Goal: Use online tool/utility: Utilize a website feature to perform a specific function

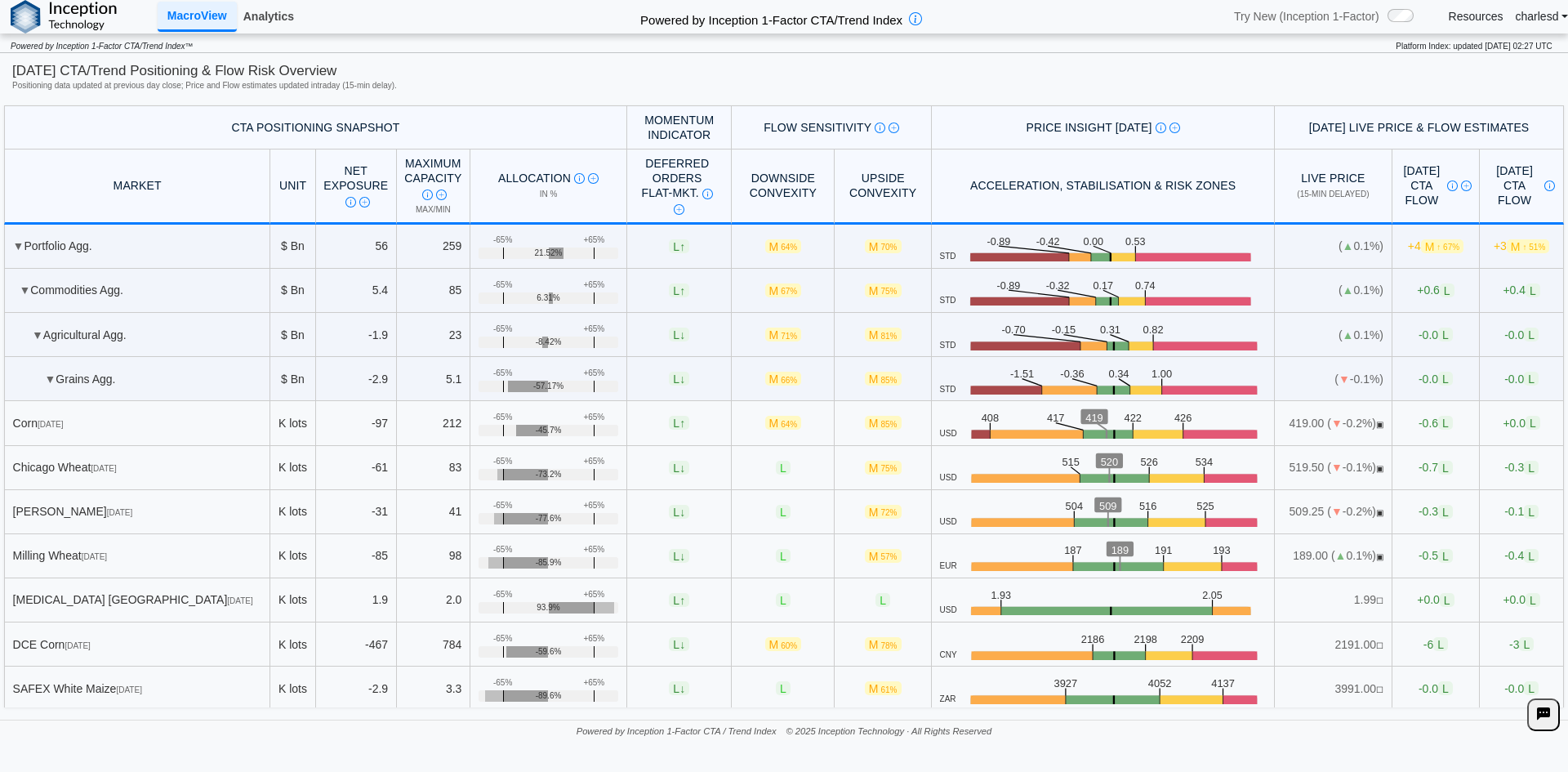
click at [250, 17] on link "Analytics" at bounding box center [268, 17] width 63 height 28
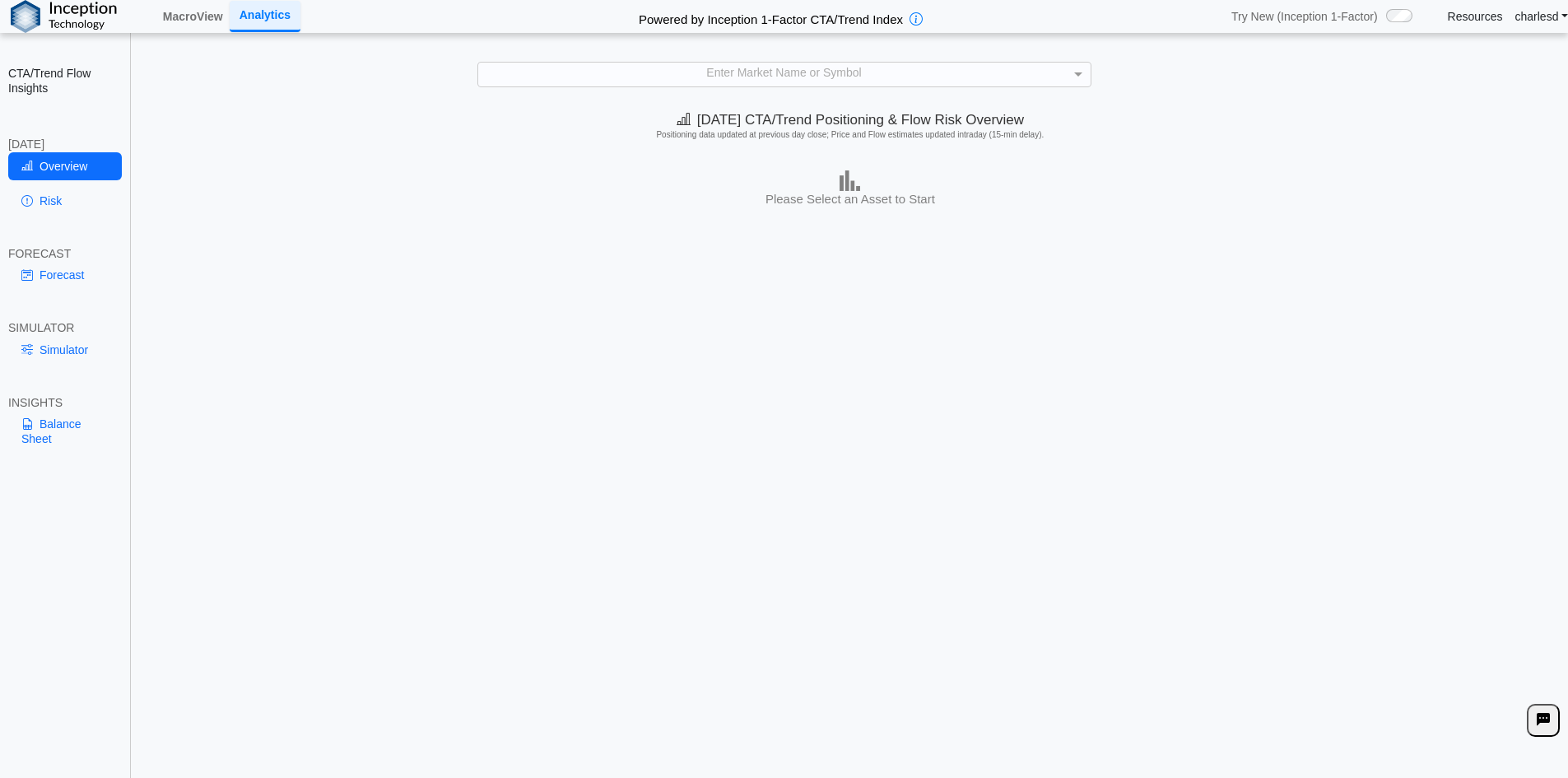
click at [668, 80] on div "Enter Market Name or Symbol" at bounding box center [784, 74] width 612 height 23
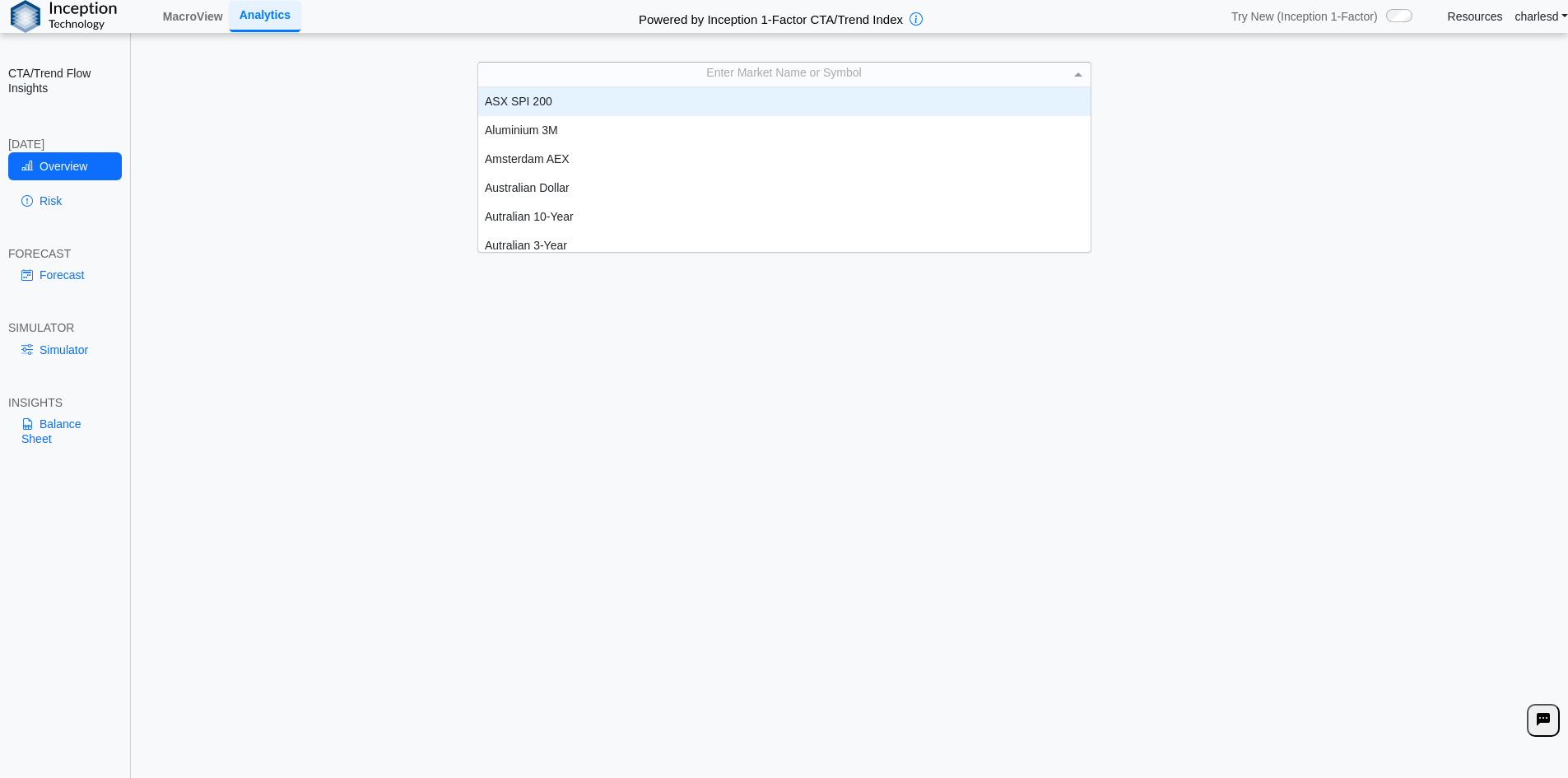
scroll to position [13, 13]
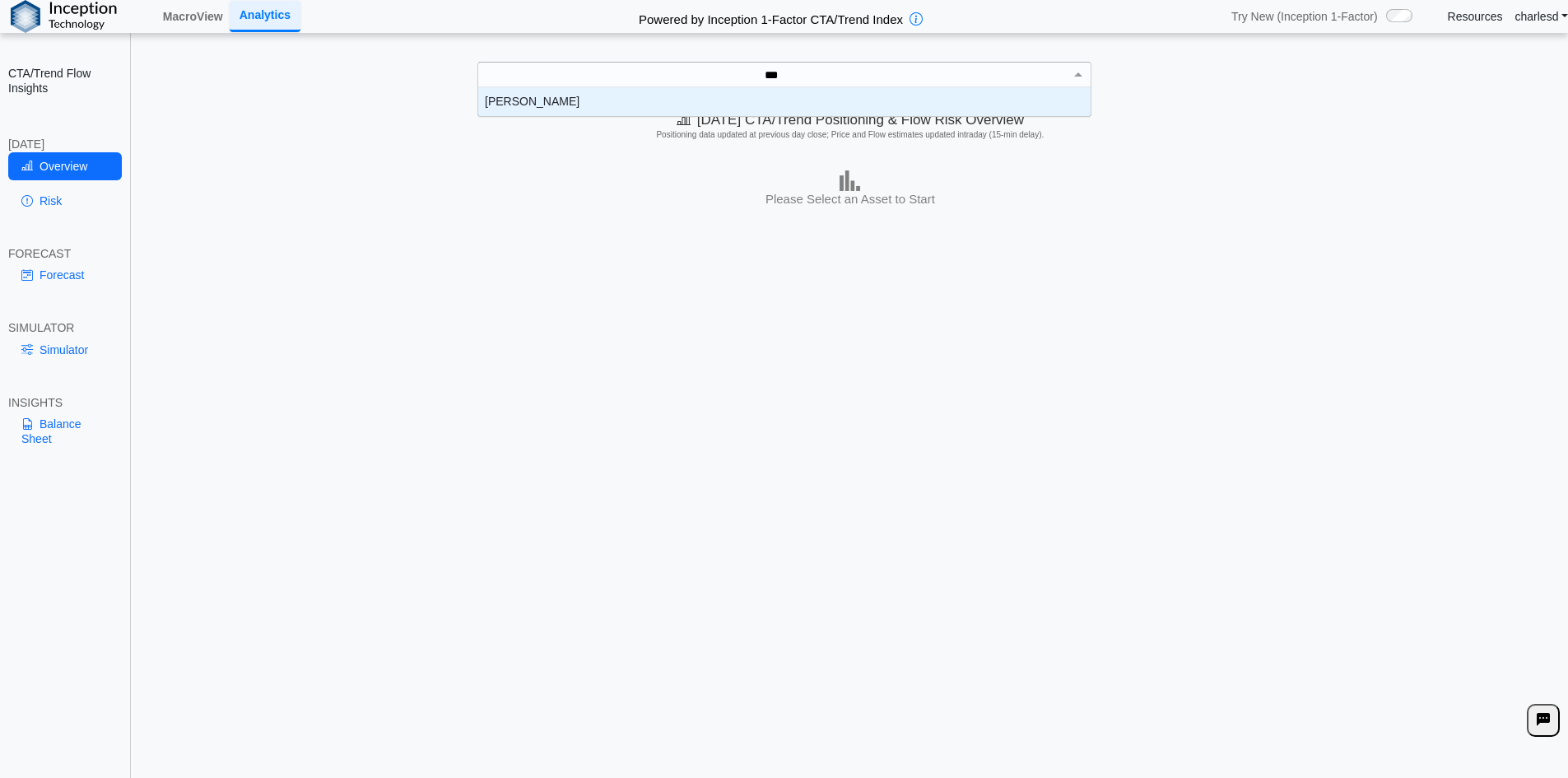
type input "****"
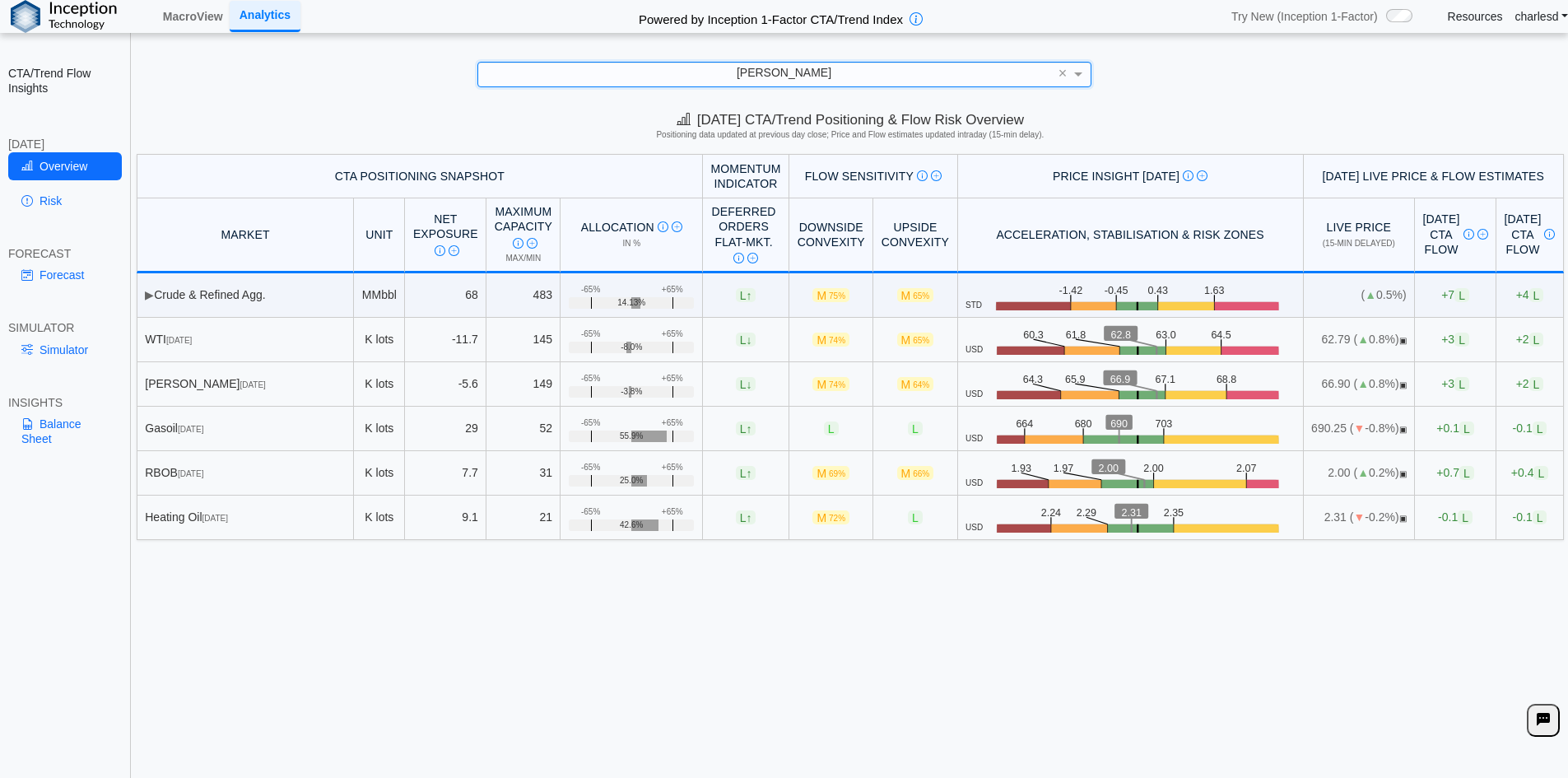
click at [55, 364] on link "Simulator" at bounding box center [65, 350] width 114 height 28
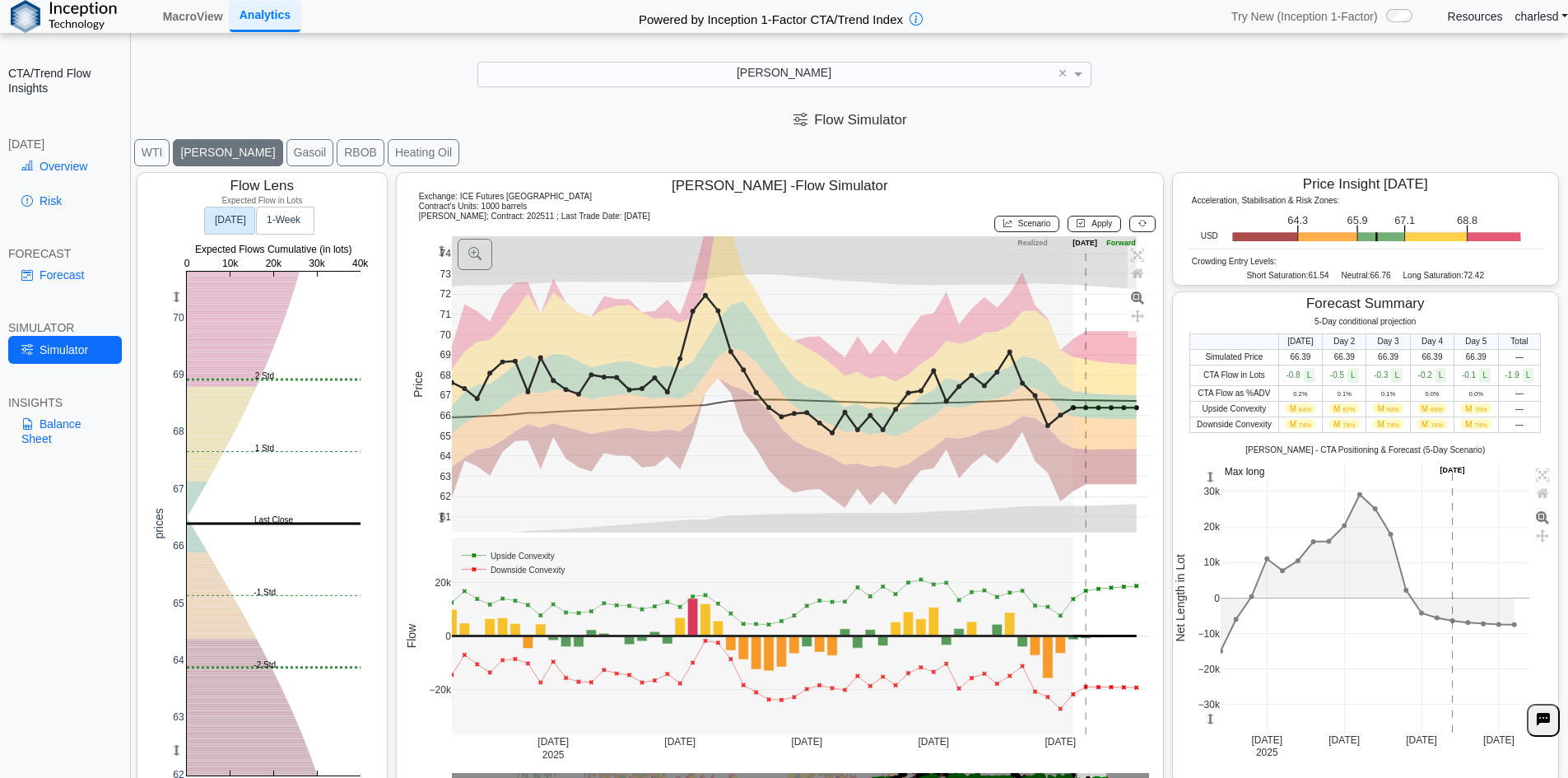
drag, startPoint x: 439, startPoint y: 521, endPoint x: 439, endPoint y: 475, distance: 46.0
click at [439, 475] on g at bounding box center [801, 385] width 732 height 329
click at [1008, 230] on button "Scenario" at bounding box center [1027, 224] width 65 height 17
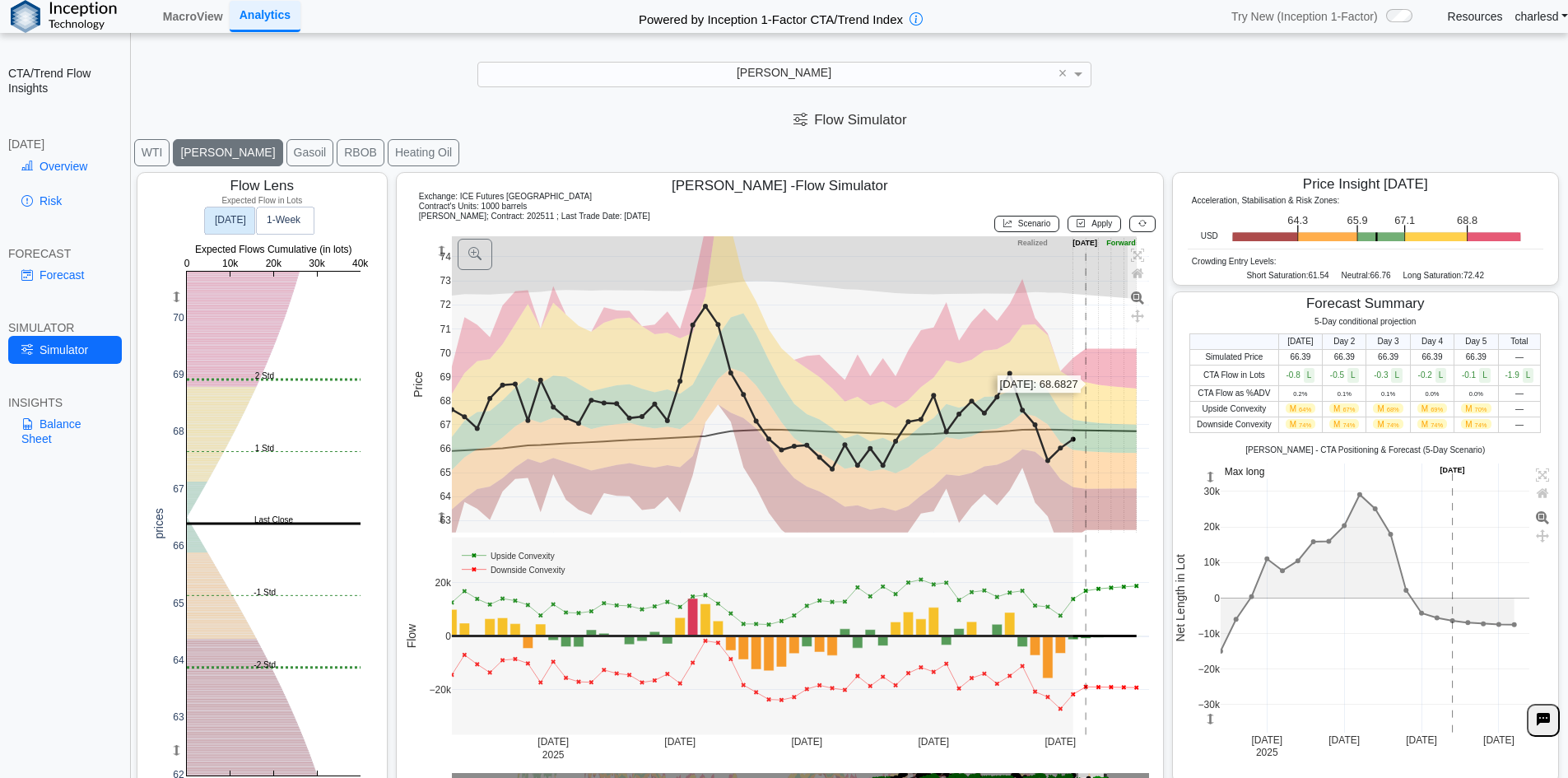
click at [1086, 380] on rect at bounding box center [801, 385] width 698 height 297
click at [1078, 228] on button "Apply" at bounding box center [1095, 224] width 54 height 17
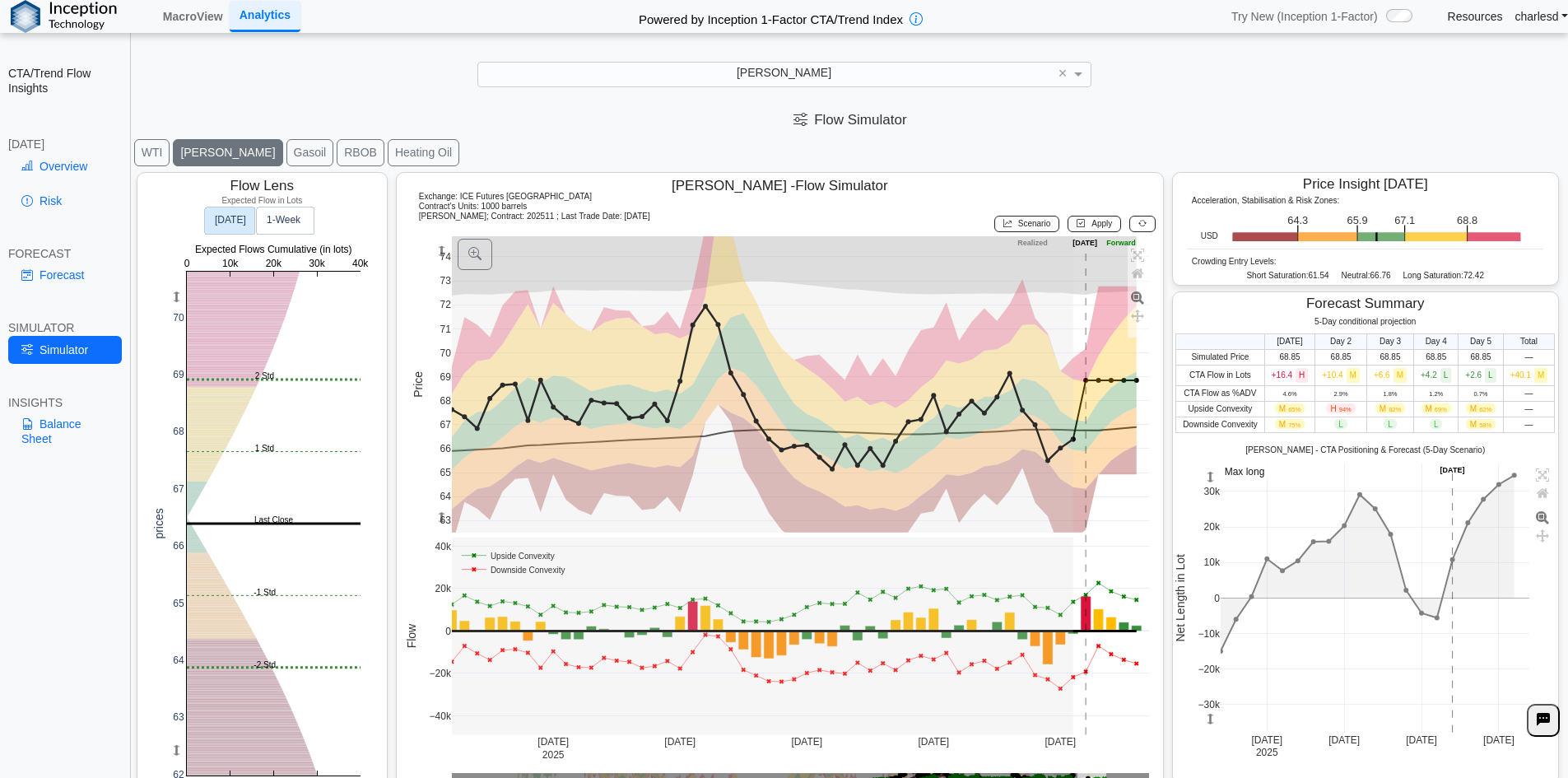
click at [1138, 227] on icon at bounding box center [1142, 224] width 8 height 9
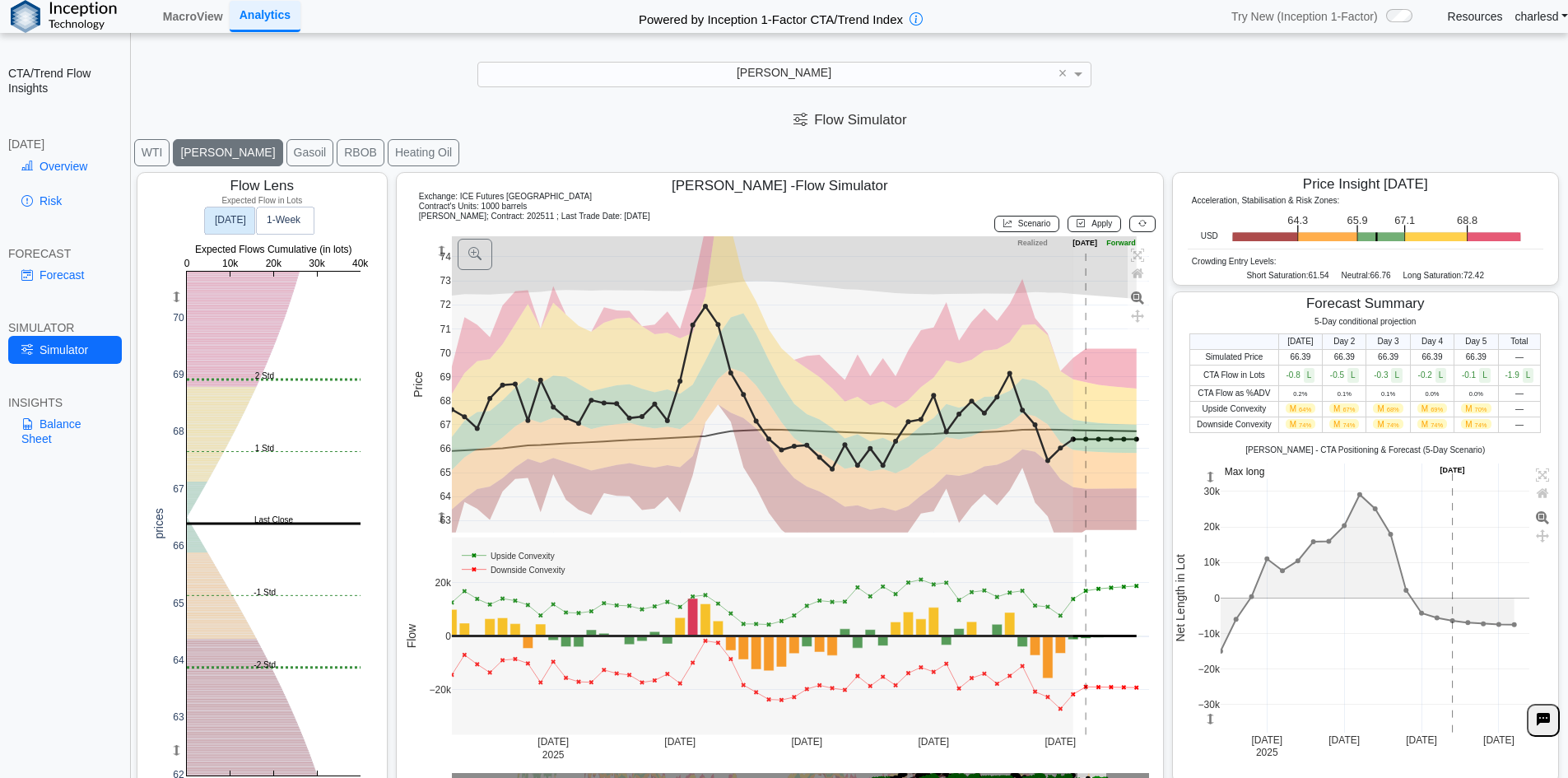
scroll to position [26, 0]
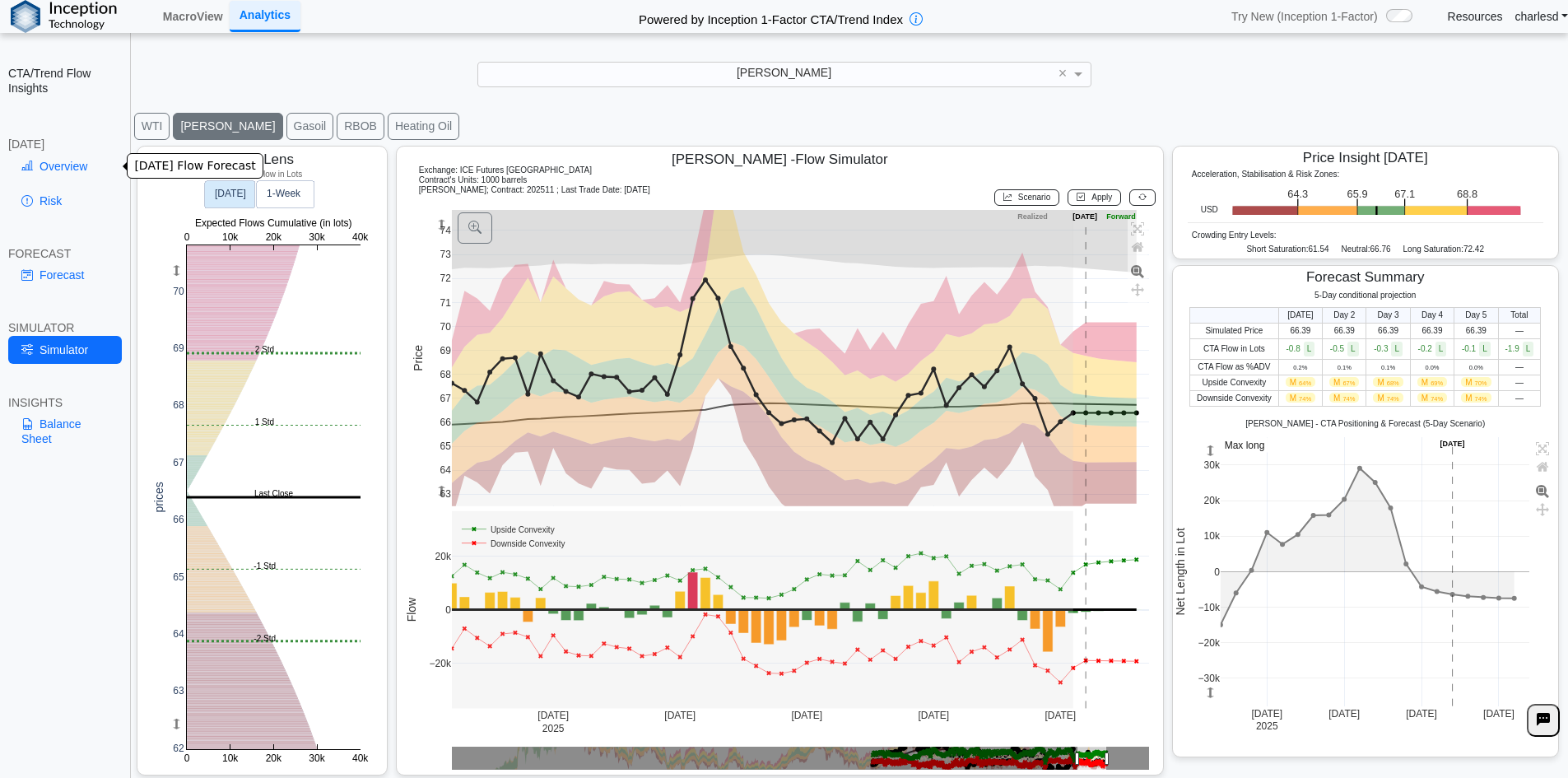
click at [59, 168] on link "Overview" at bounding box center [65, 167] width 114 height 28
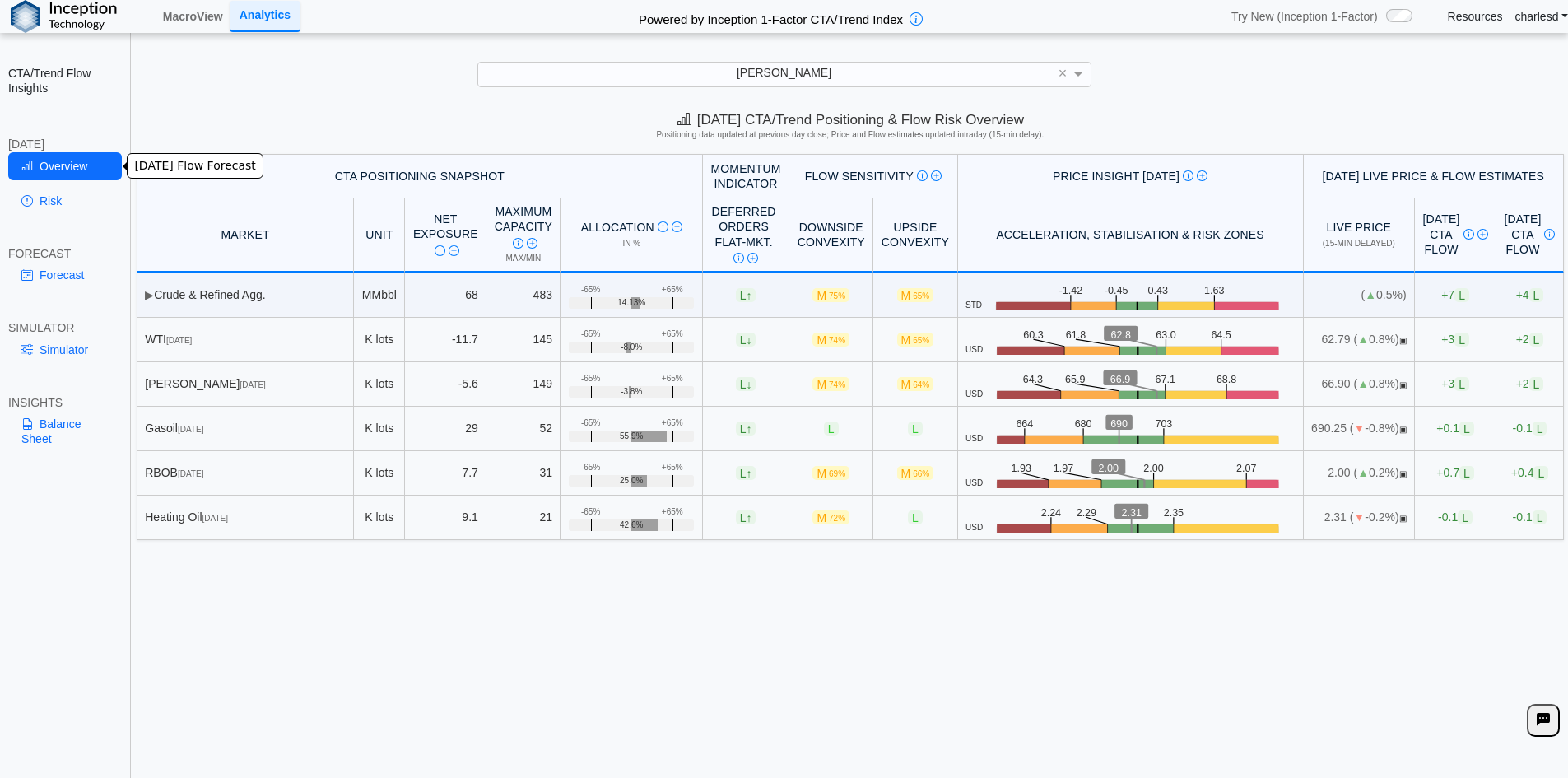
scroll to position [0, 0]
click at [1441, 339] on span "+3 L" at bounding box center [1455, 340] width 28 height 14
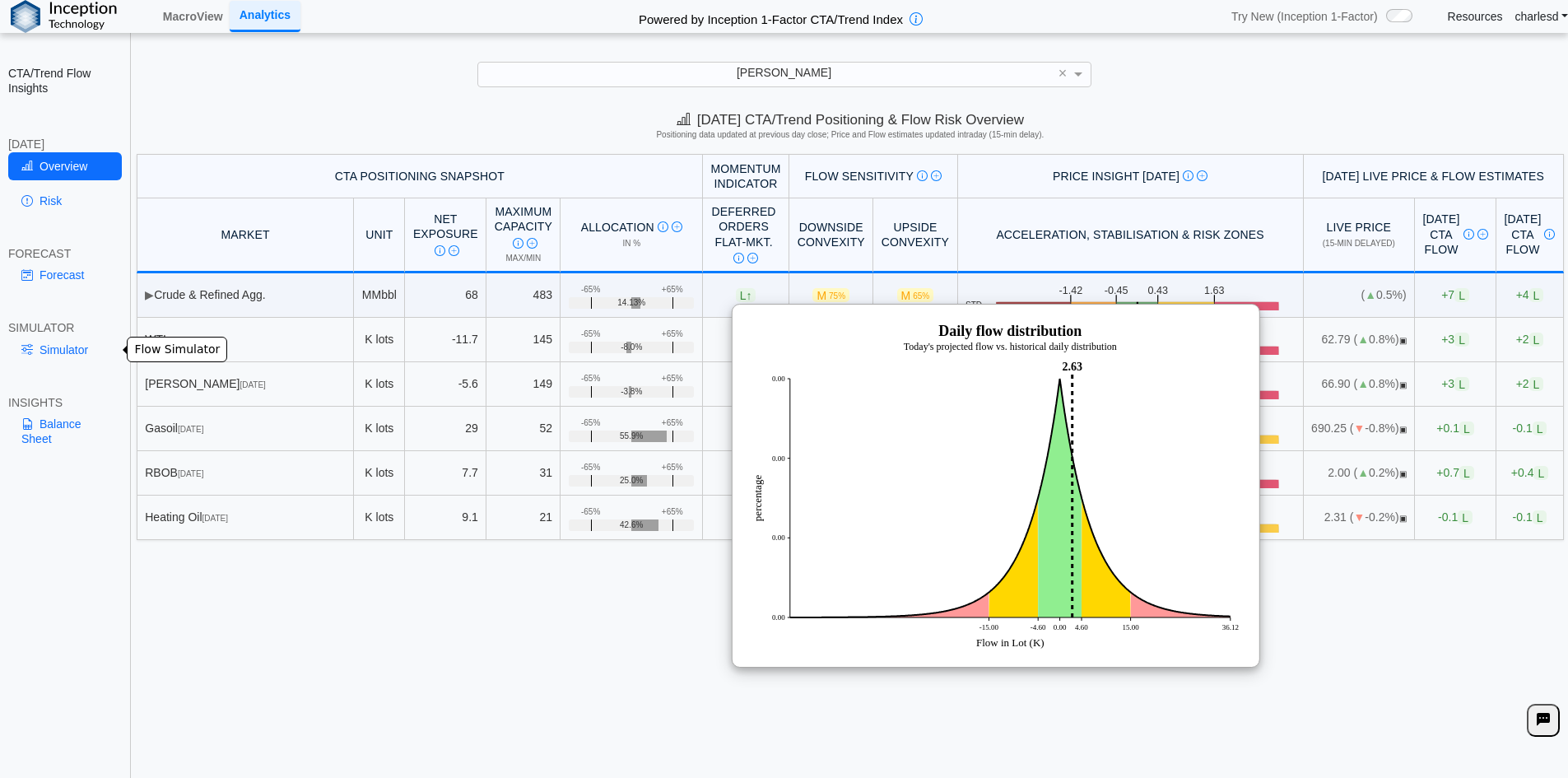
drag, startPoint x: 56, startPoint y: 353, endPoint x: 337, endPoint y: 400, distance: 284.9
click at [56, 353] on link "Simulator" at bounding box center [65, 350] width 114 height 28
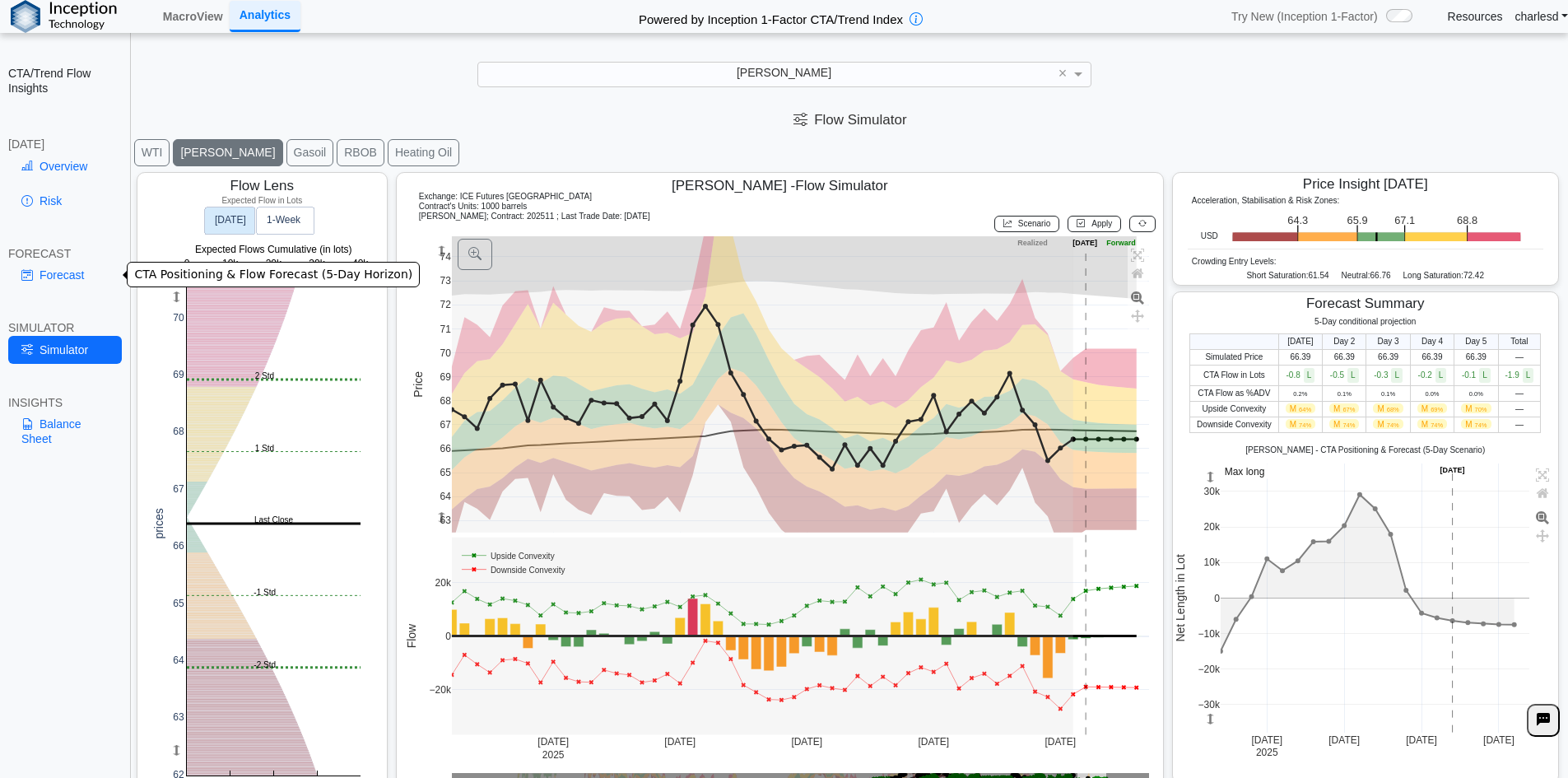
click at [55, 274] on link "Forecast" at bounding box center [65, 275] width 114 height 28
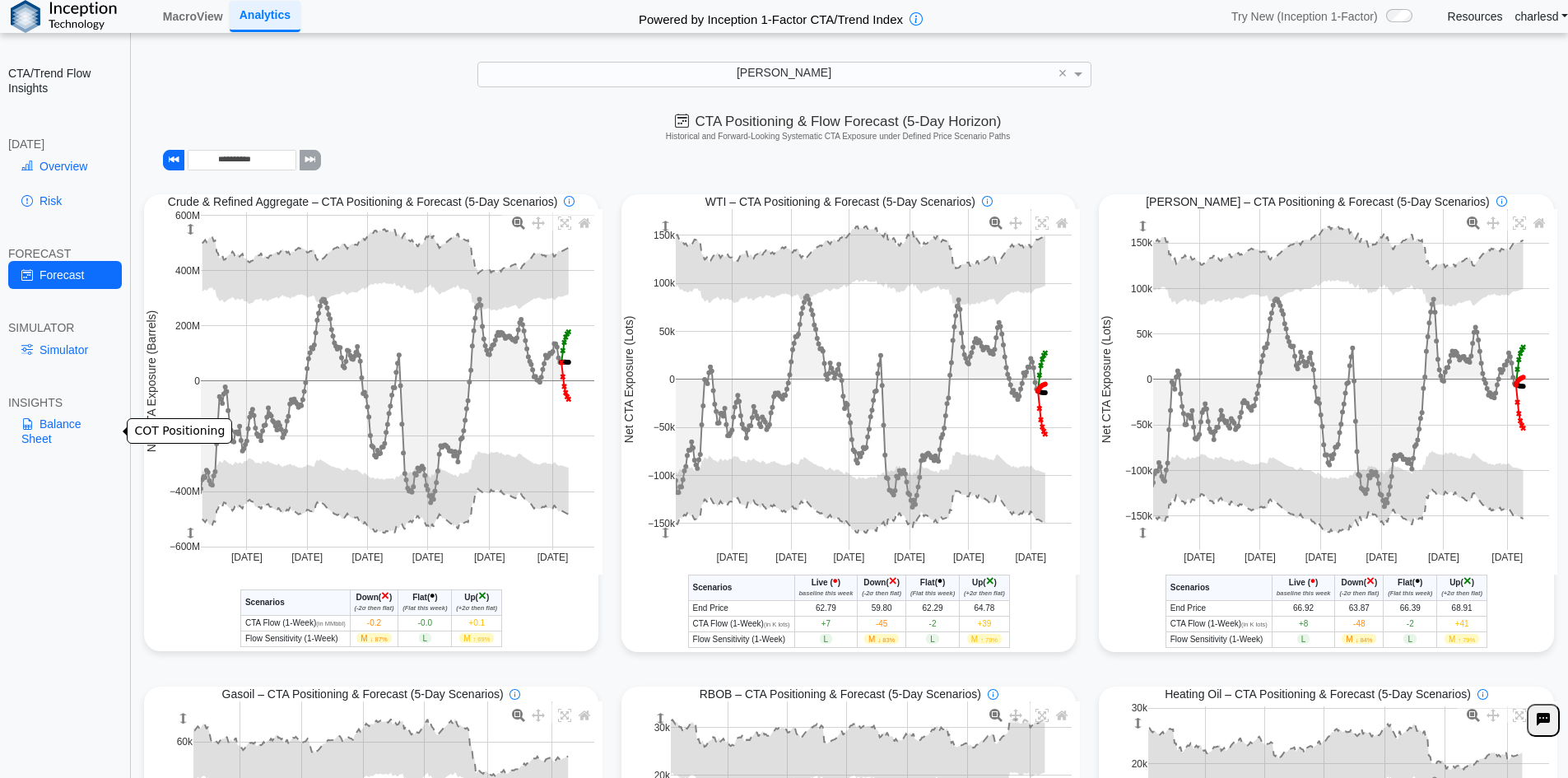
click at [29, 422] on icon at bounding box center [27, 424] width 11 height 13
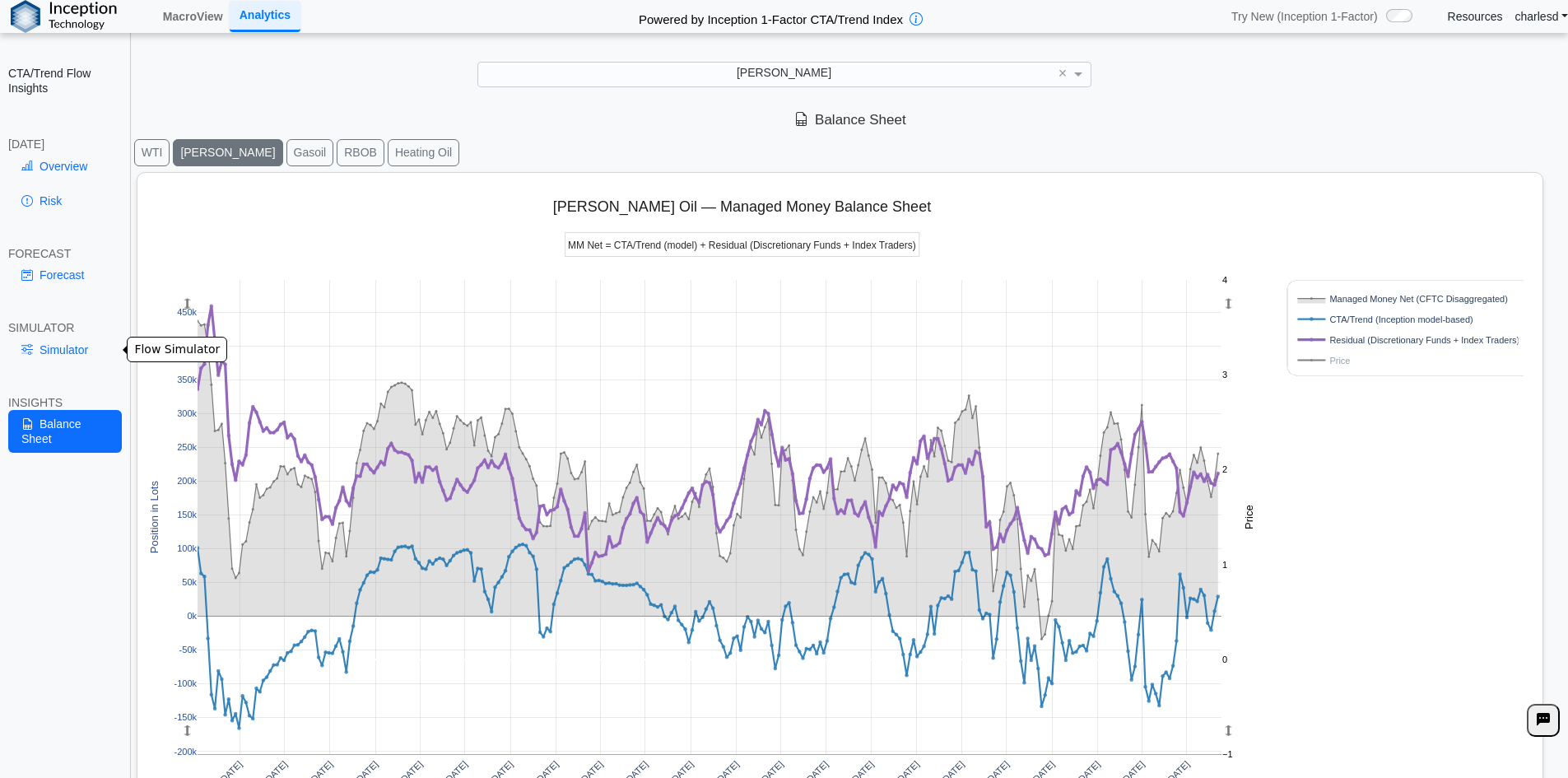
click at [58, 355] on link "Simulator" at bounding box center [65, 350] width 114 height 28
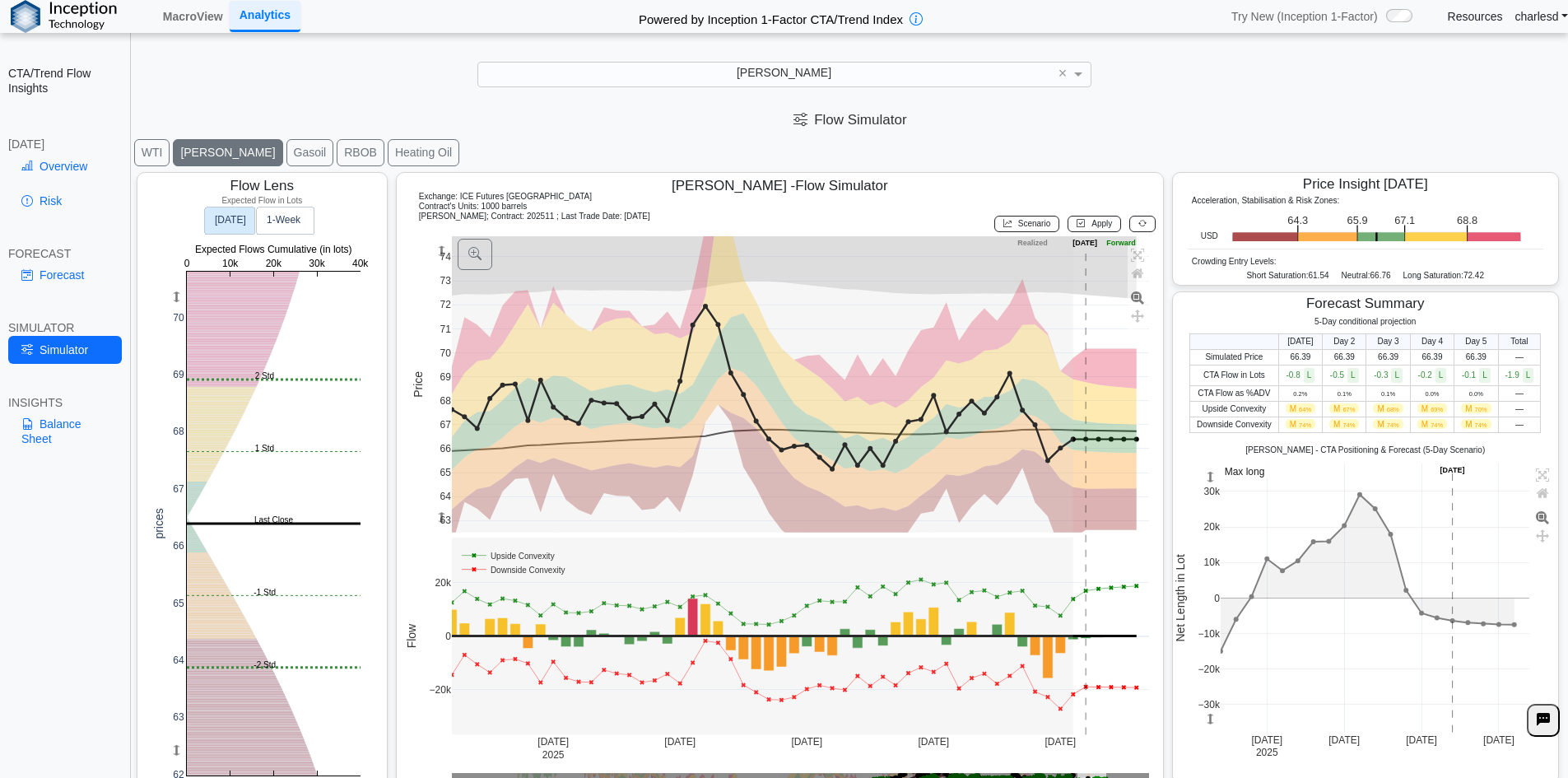
scroll to position [26, 0]
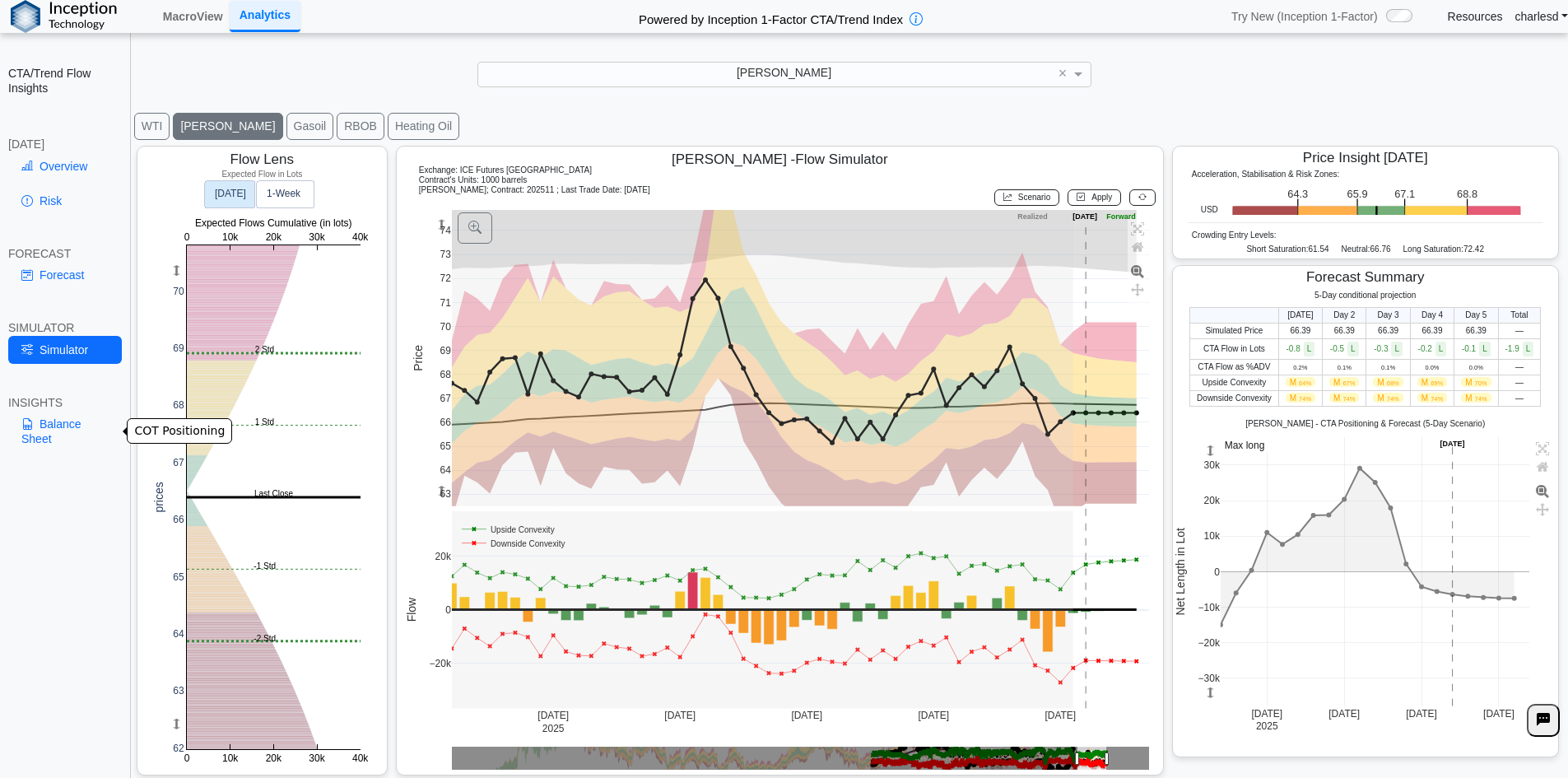
click at [55, 427] on link "Balance Sheet" at bounding box center [65, 431] width 114 height 43
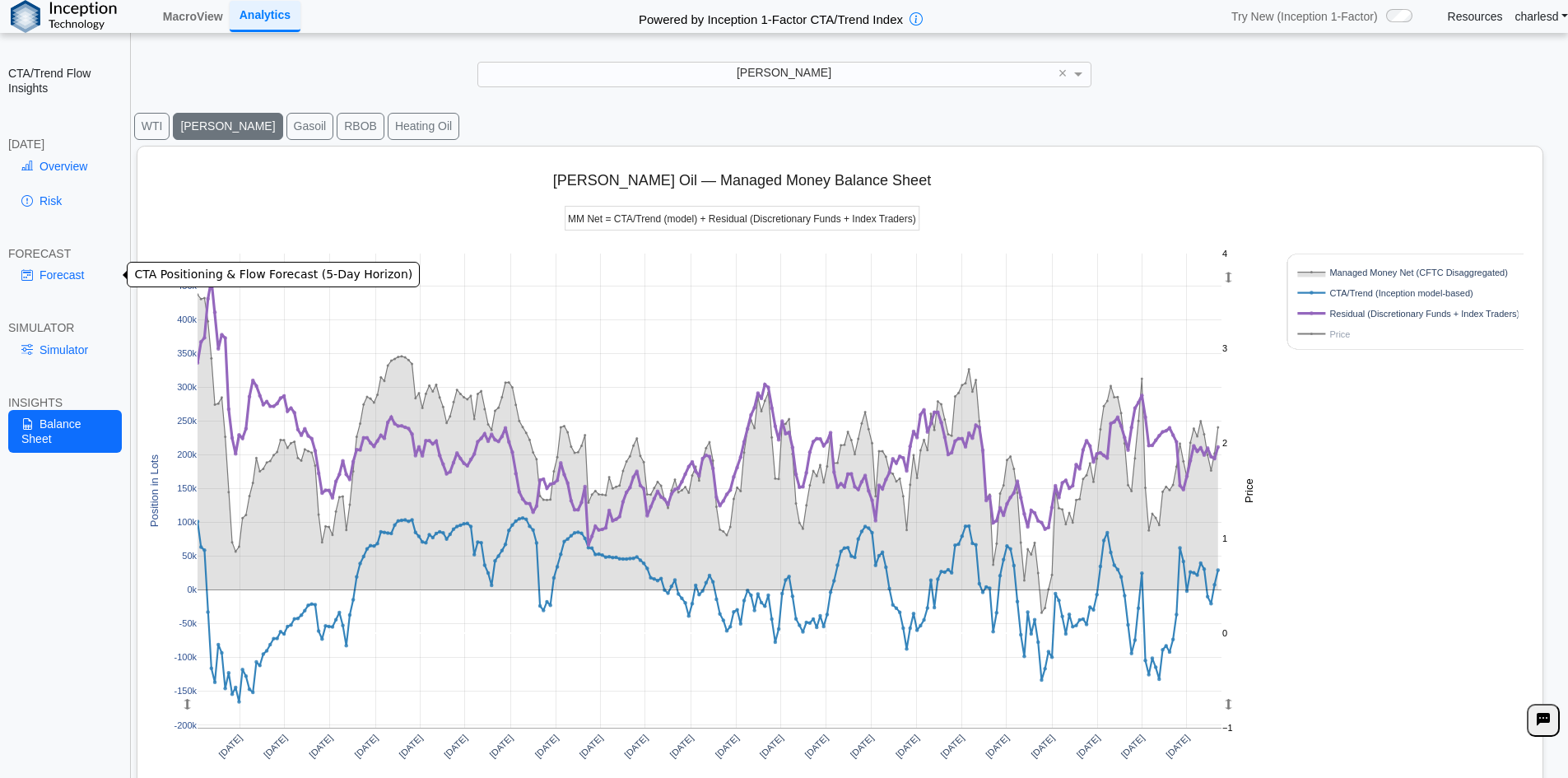
click at [51, 274] on link "Forecast" at bounding box center [65, 275] width 114 height 28
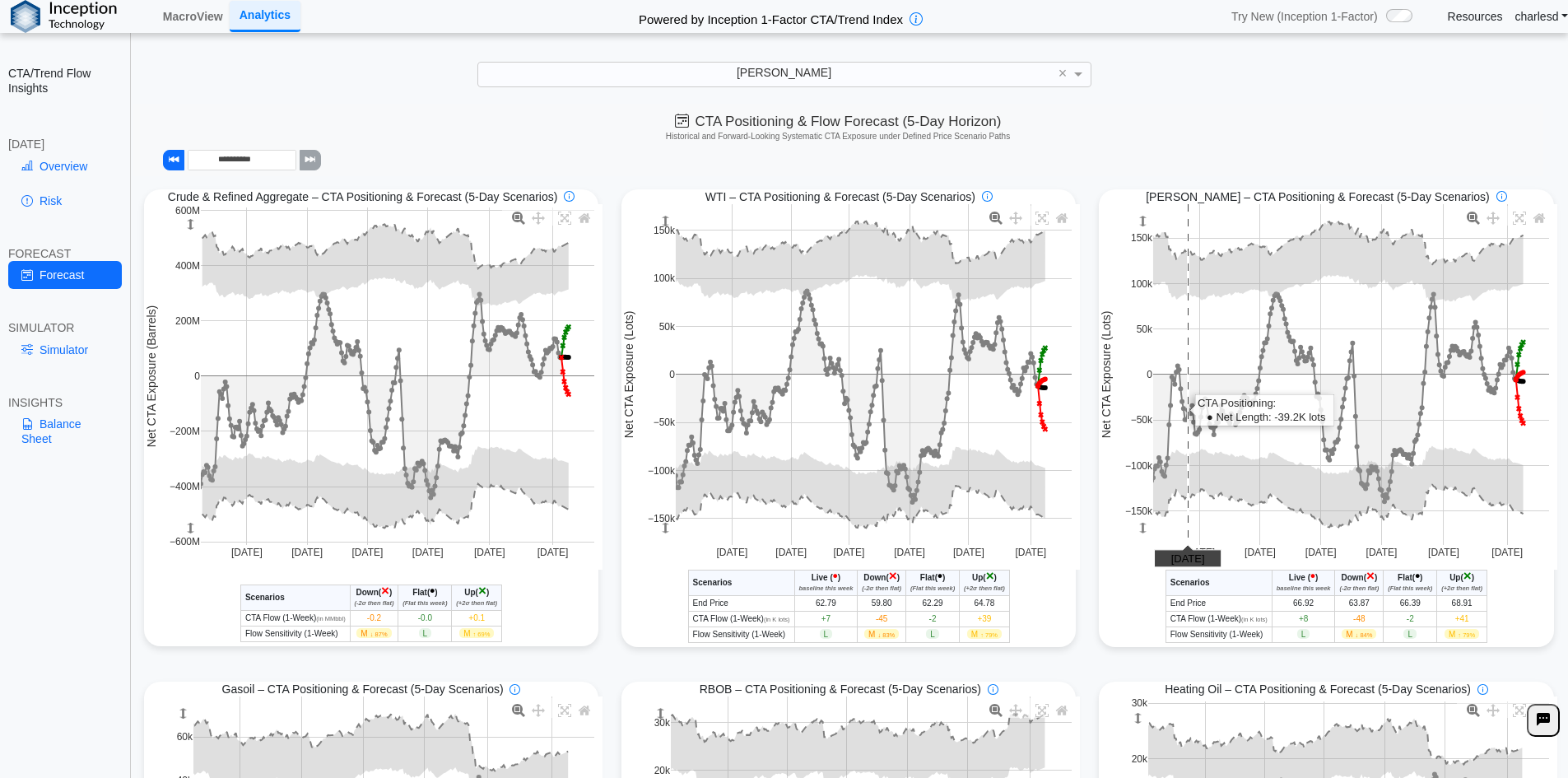
scroll to position [0, 0]
